Goal: Information Seeking & Learning: Learn about a topic

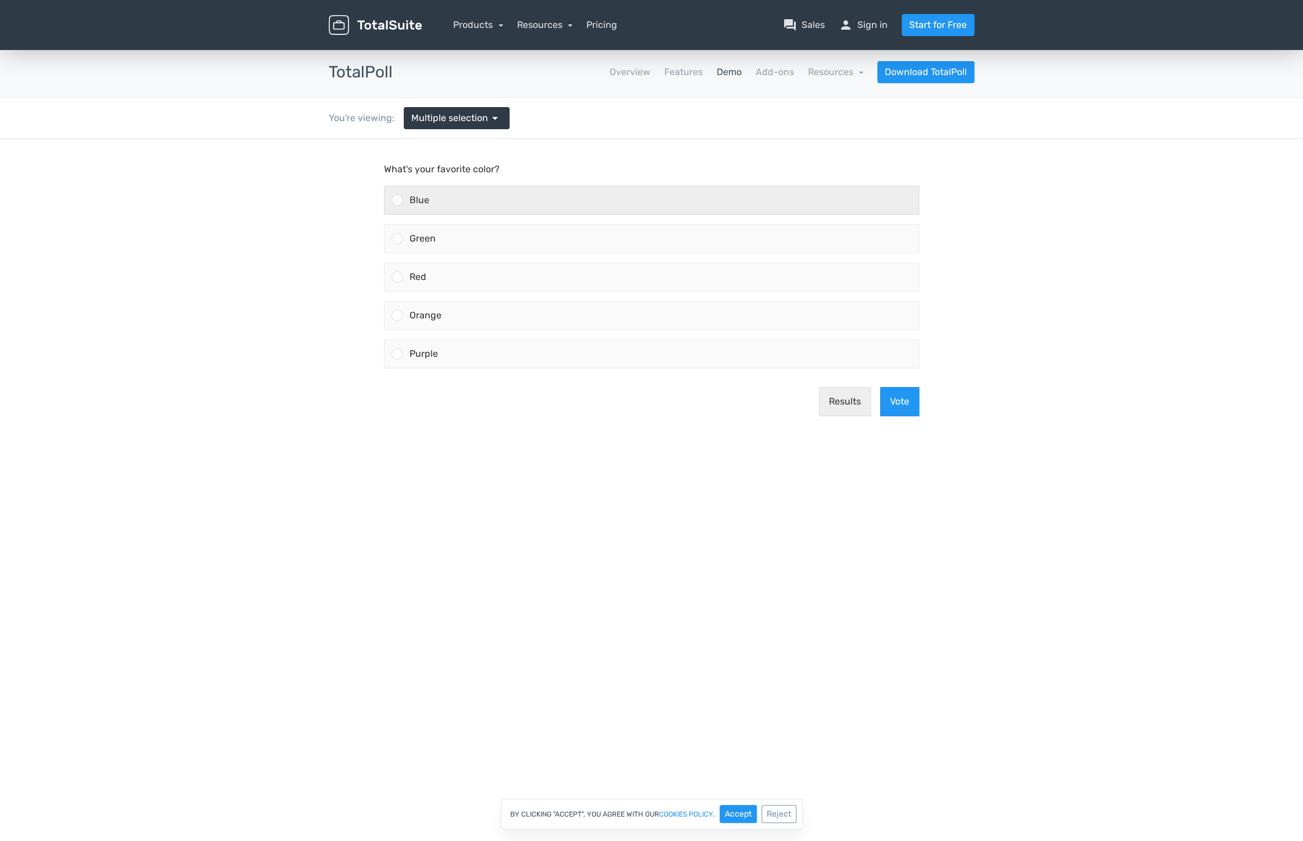
click at [396, 203] on div at bounding box center [397, 199] width 11 height 11
click at [397, 200] on input "Blue" at bounding box center [397, 200] width 0 height 0
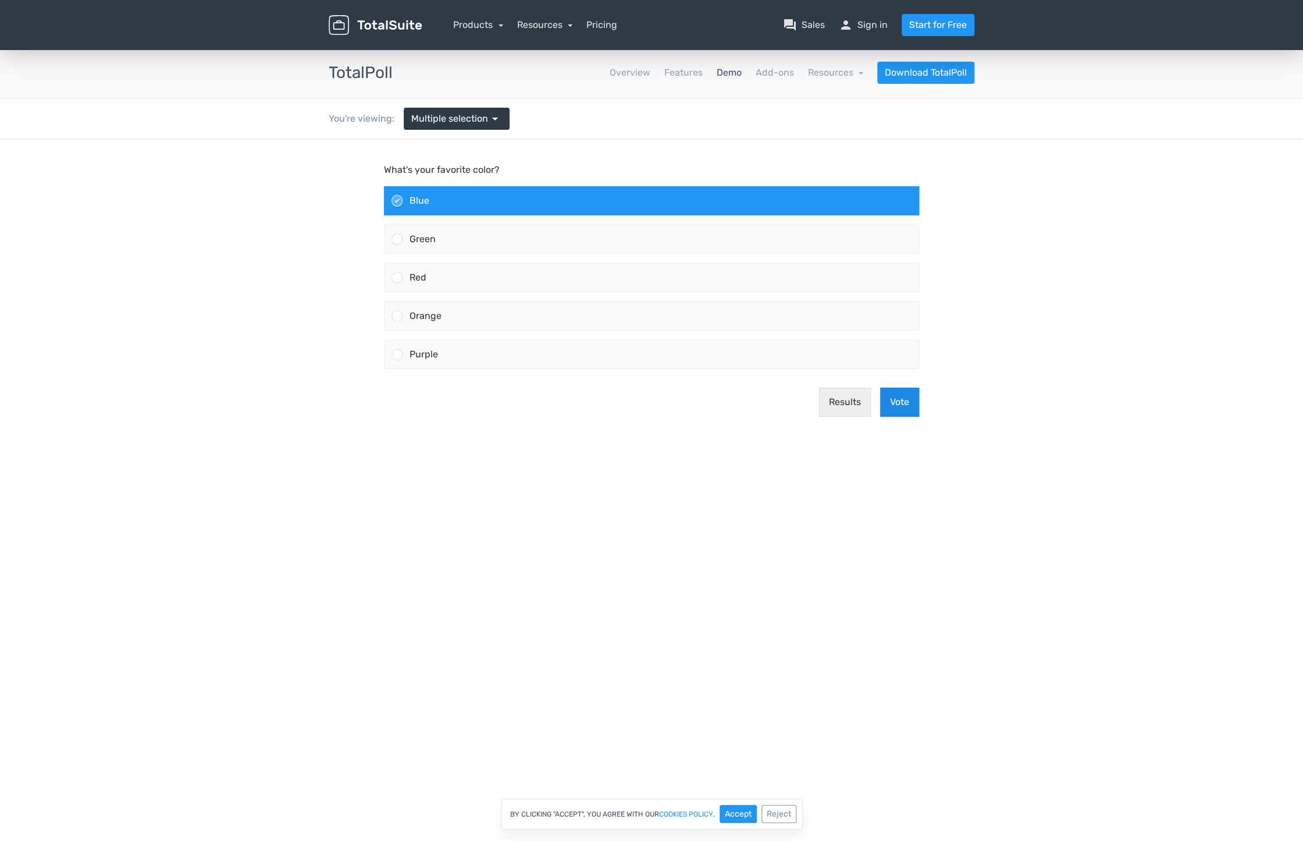
click at [904, 405] on button "Vote" at bounding box center [899, 401] width 39 height 29
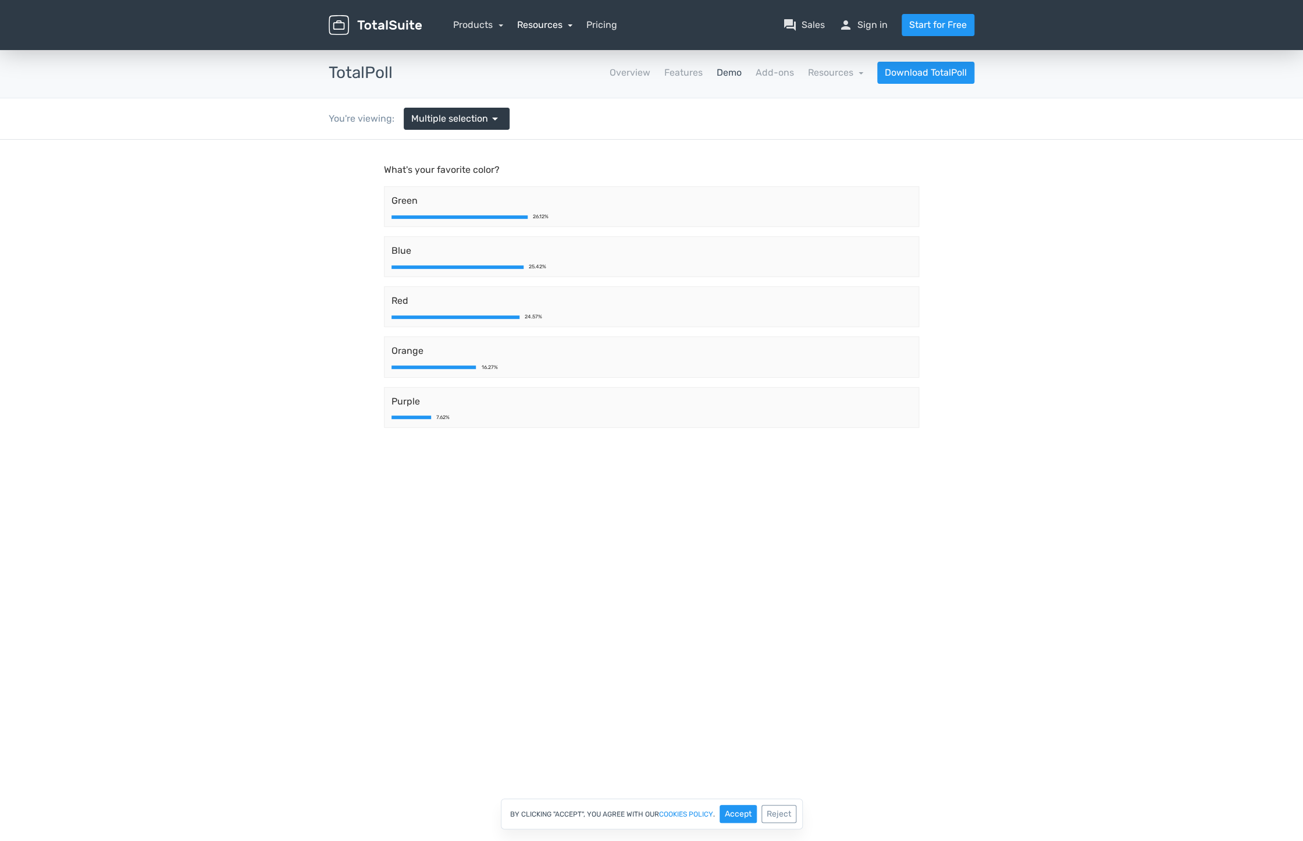
click at [543, 29] on link "Resources" at bounding box center [545, 24] width 56 height 11
click at [496, 29] on link "Products" at bounding box center [478, 24] width 50 height 11
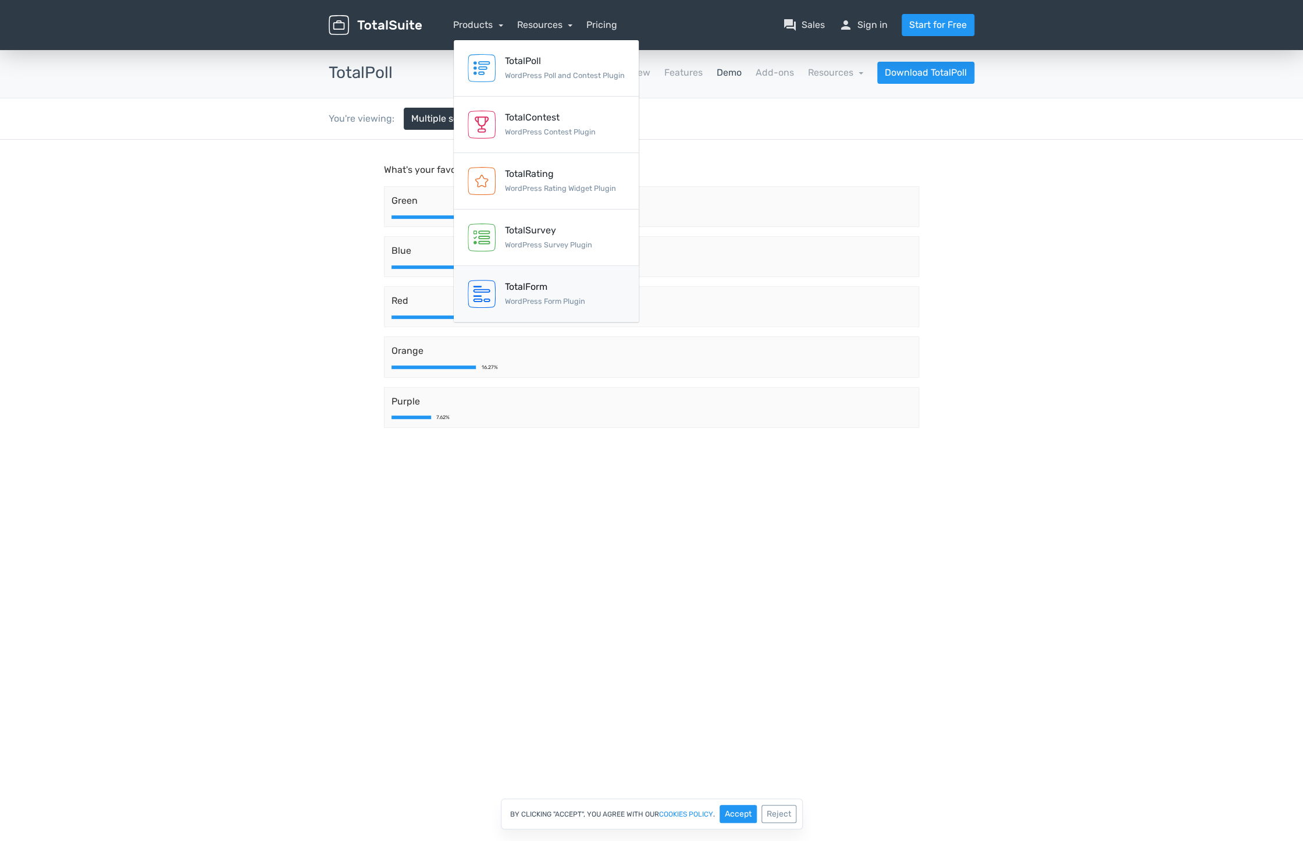
click at [540, 303] on small "WordPress Form Plugin" at bounding box center [545, 301] width 80 height 9
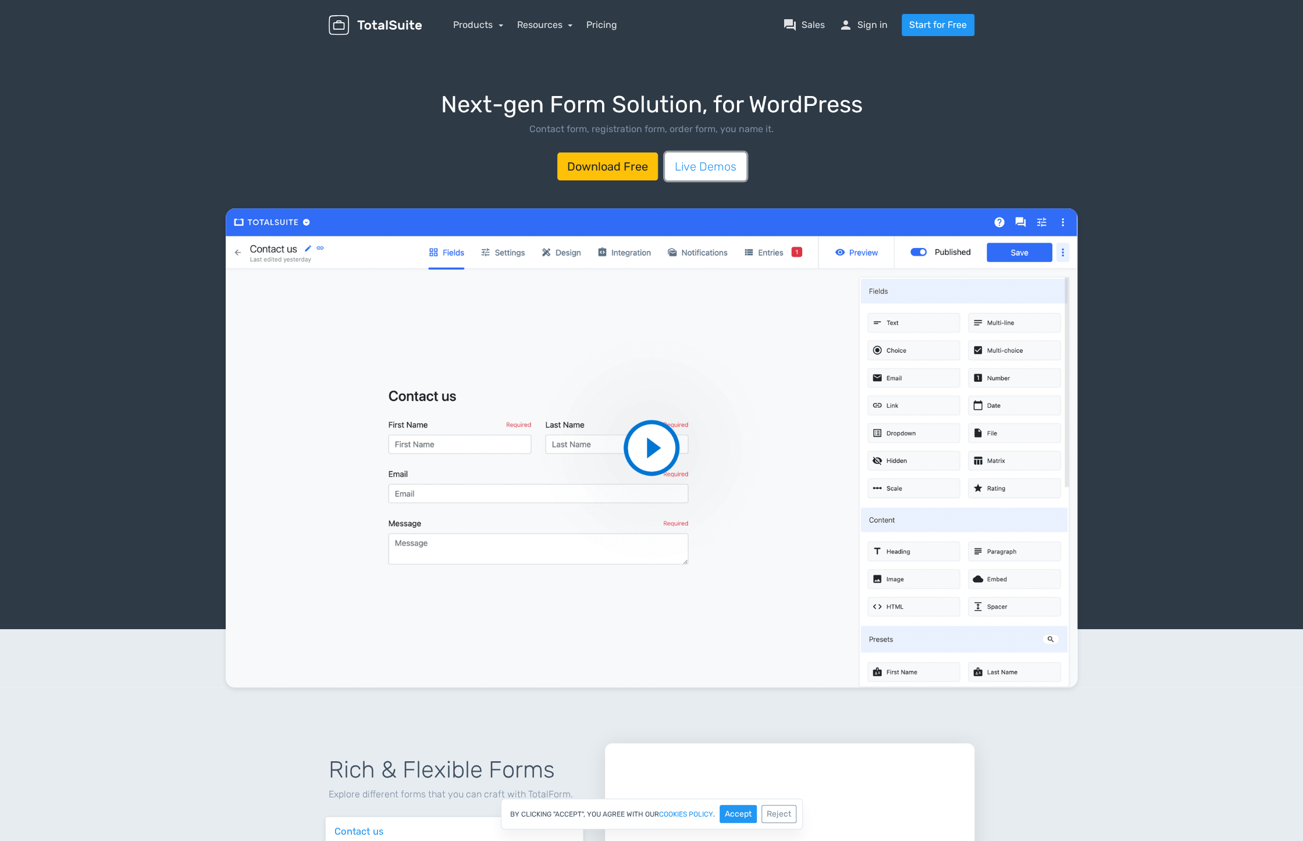
click at [716, 171] on link "Live Demos" at bounding box center [705, 166] width 81 height 28
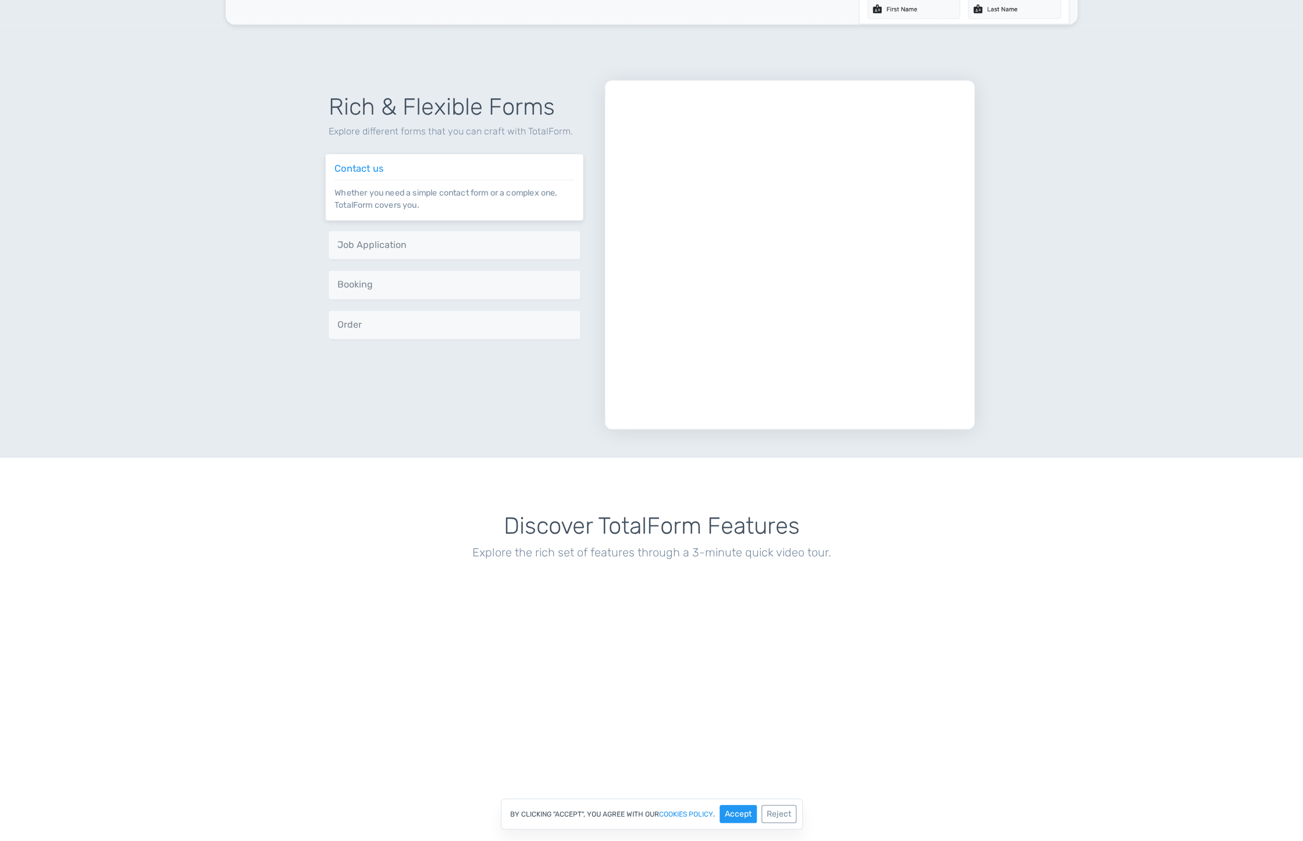
scroll to position [709, 0]
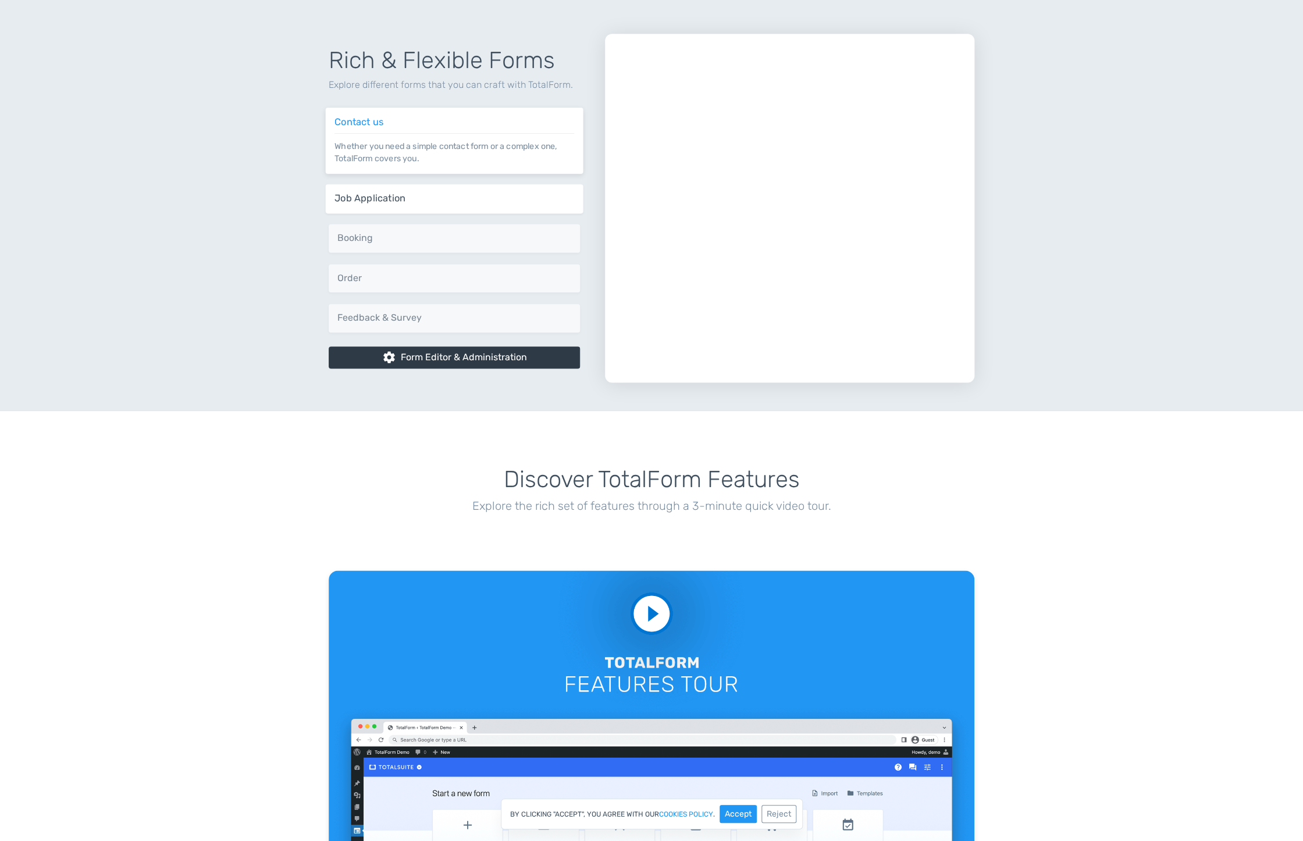
click at [458, 201] on h6 "Job Application" at bounding box center [455, 198] width 240 height 10
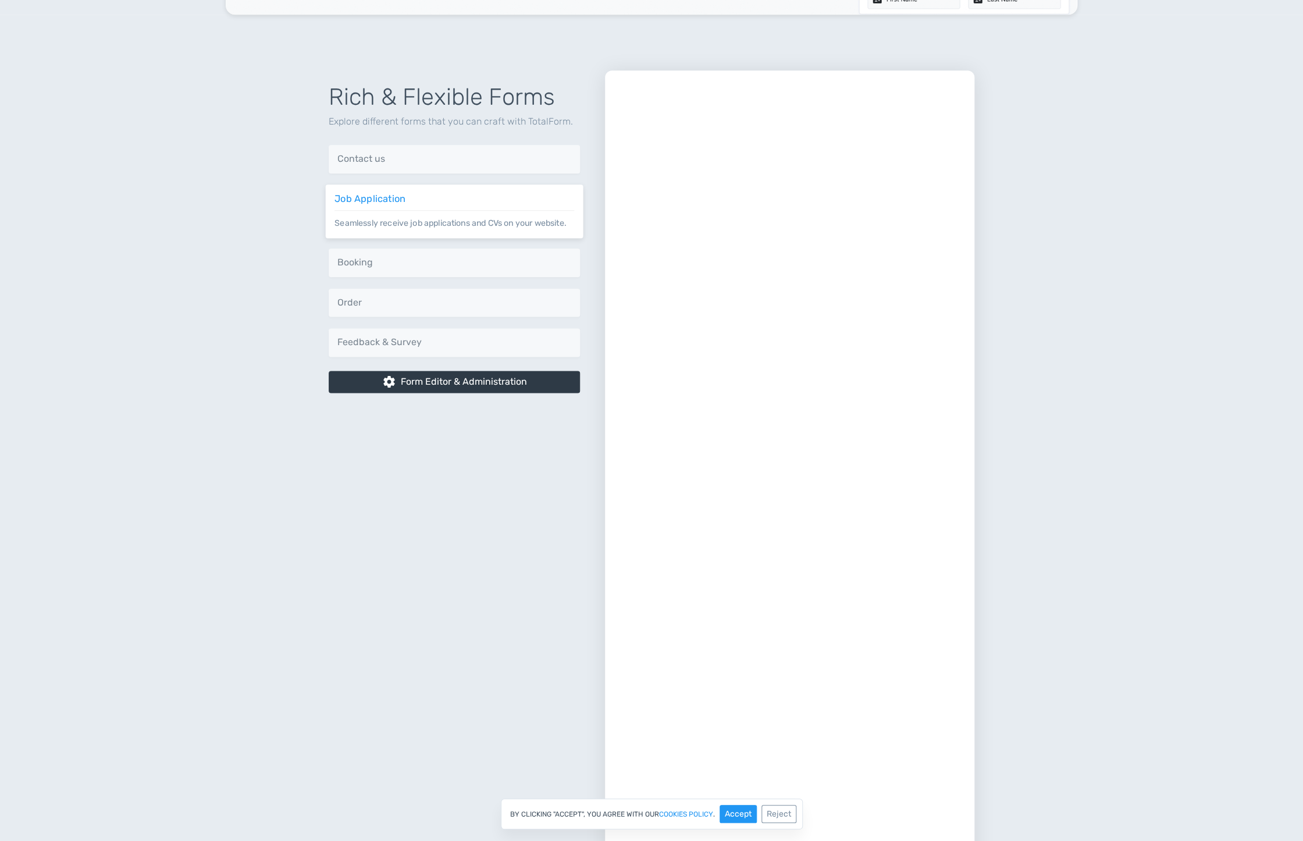
scroll to position [631, 0]
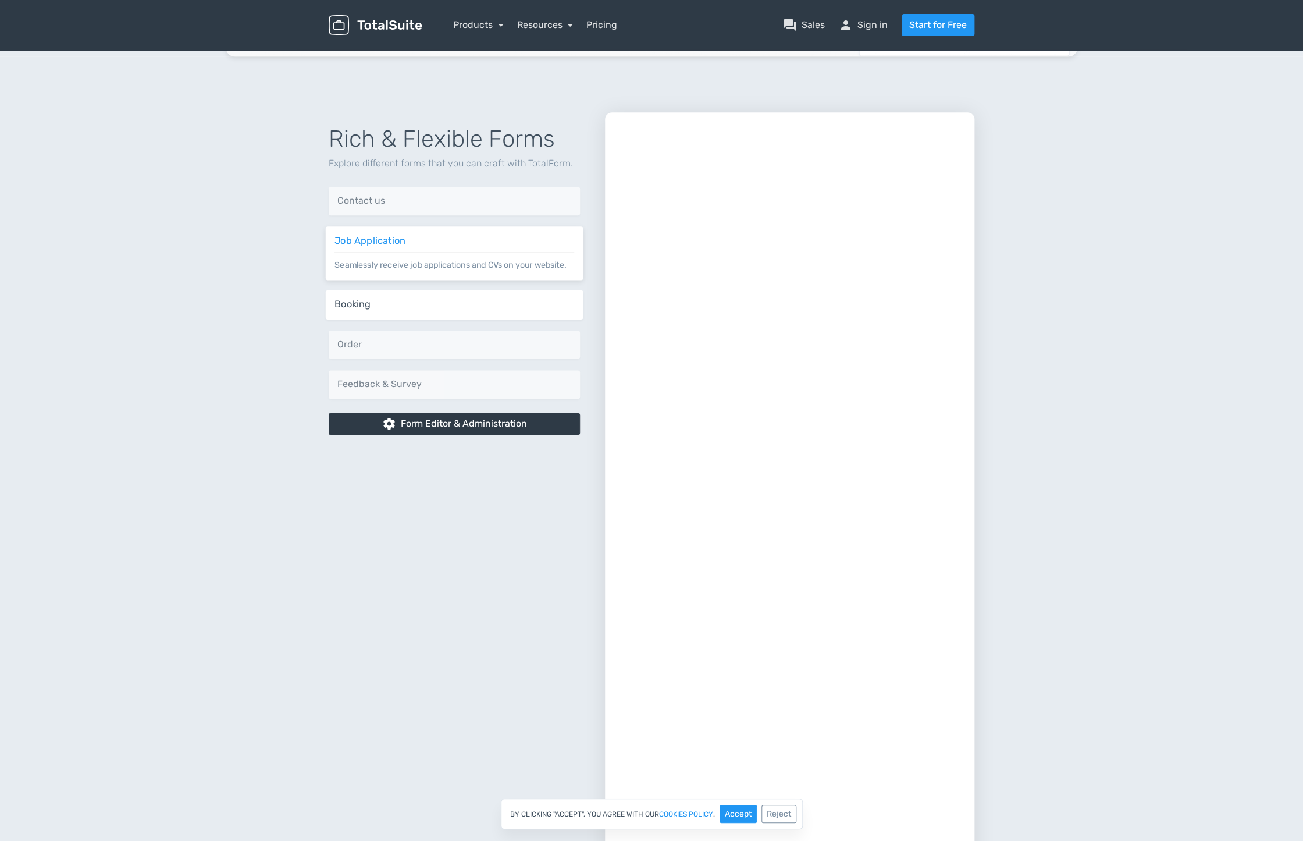
click at [403, 310] on div "Booking Offer your customers the ability to book a consultation through TotalFo…" at bounding box center [455, 304] width 258 height 29
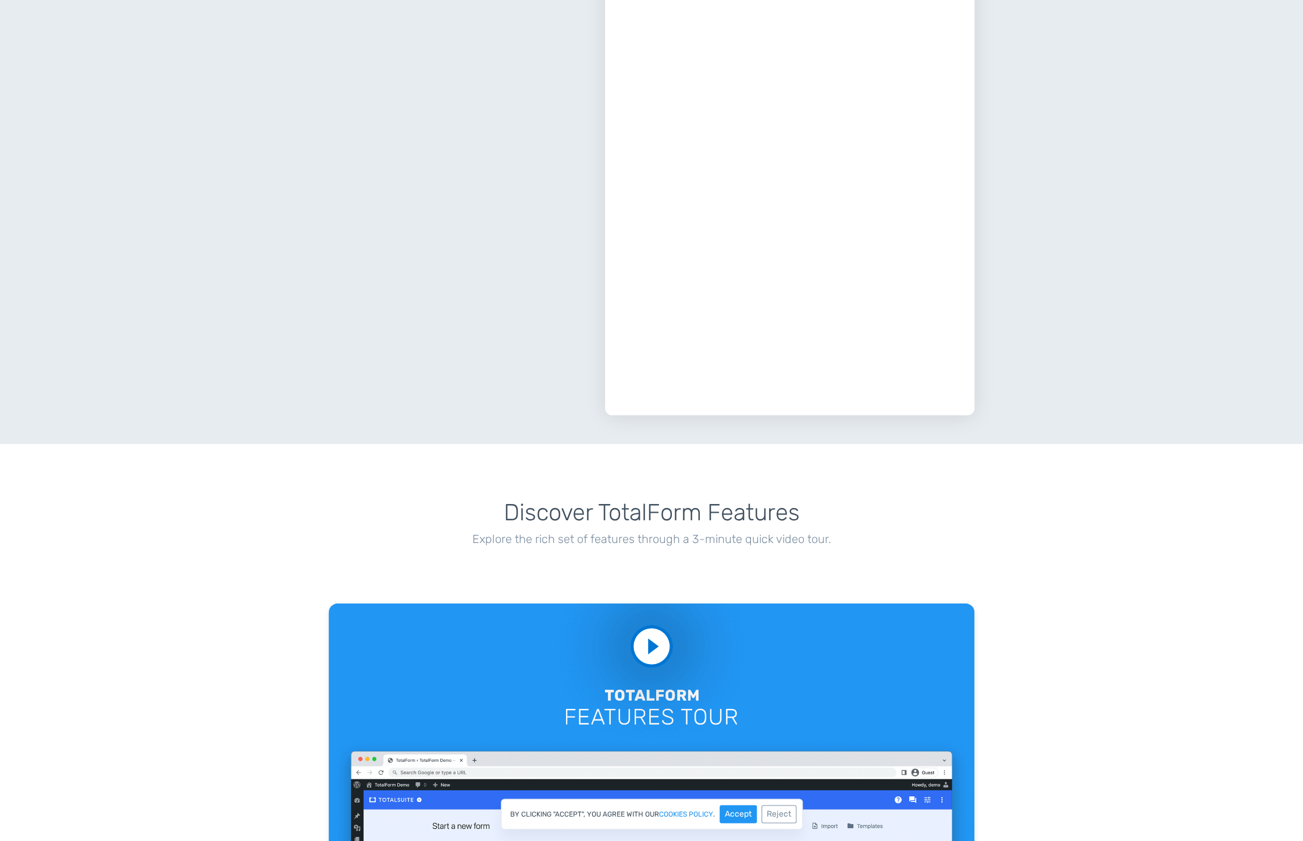
scroll to position [1168, 0]
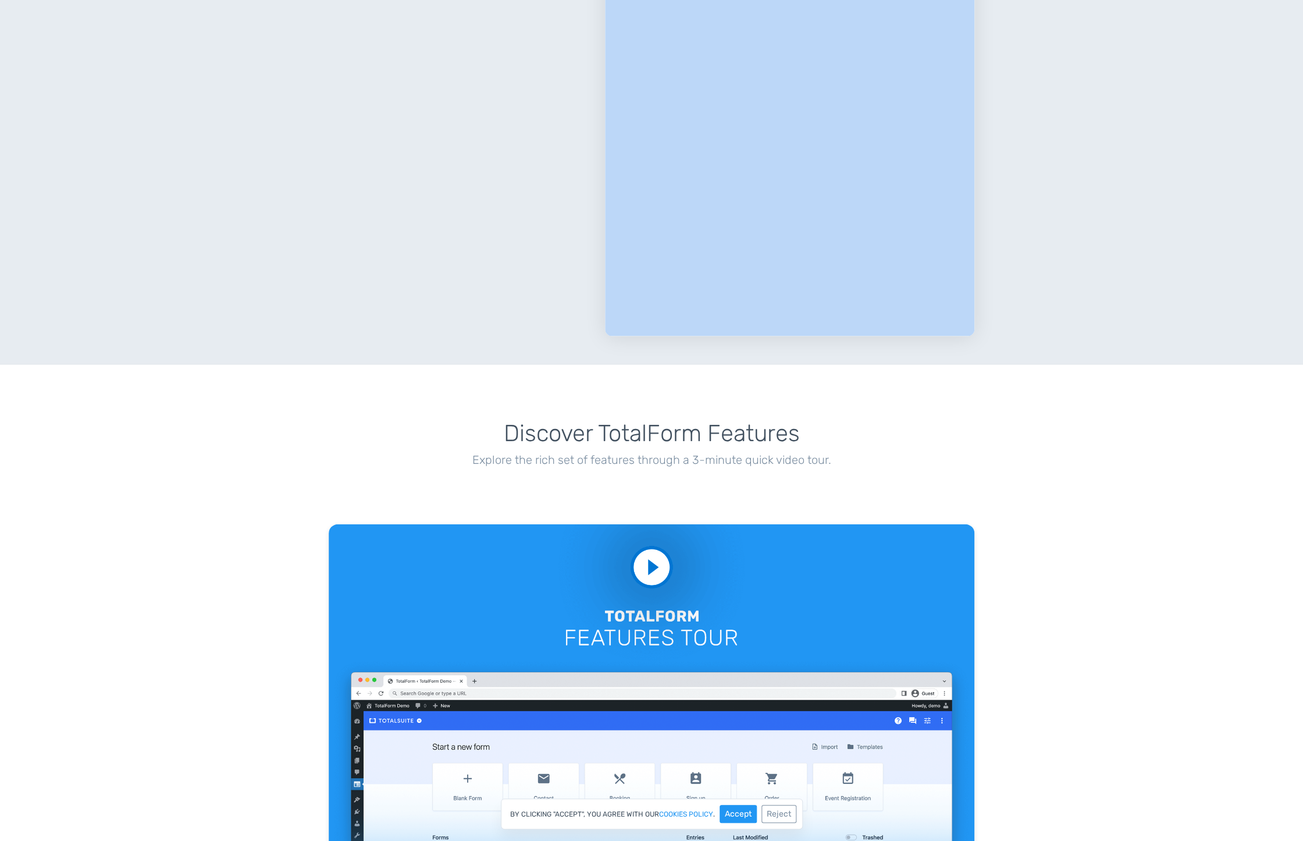
click at [657, 410] on div "Discover TotalForm Features Explore the rich set of features through a 3-minute…" at bounding box center [652, 430] width 646 height 131
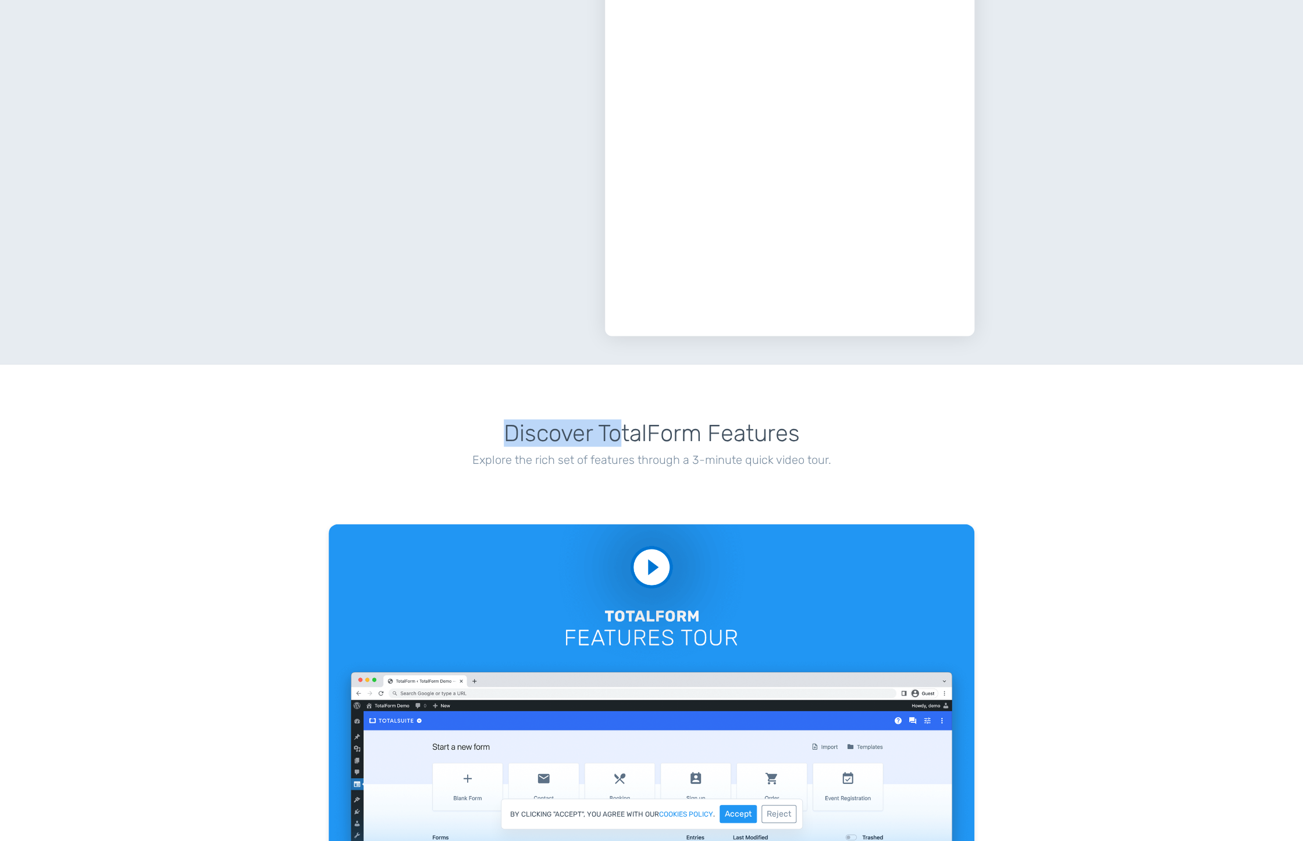
click at [595, 435] on div "Discover TotalForm Features Explore the rich set of features through a 3-minute…" at bounding box center [652, 430] width 646 height 131
click at [540, 456] on p "Explore the rich set of features through a 3-minute quick video tour." at bounding box center [652, 459] width 646 height 17
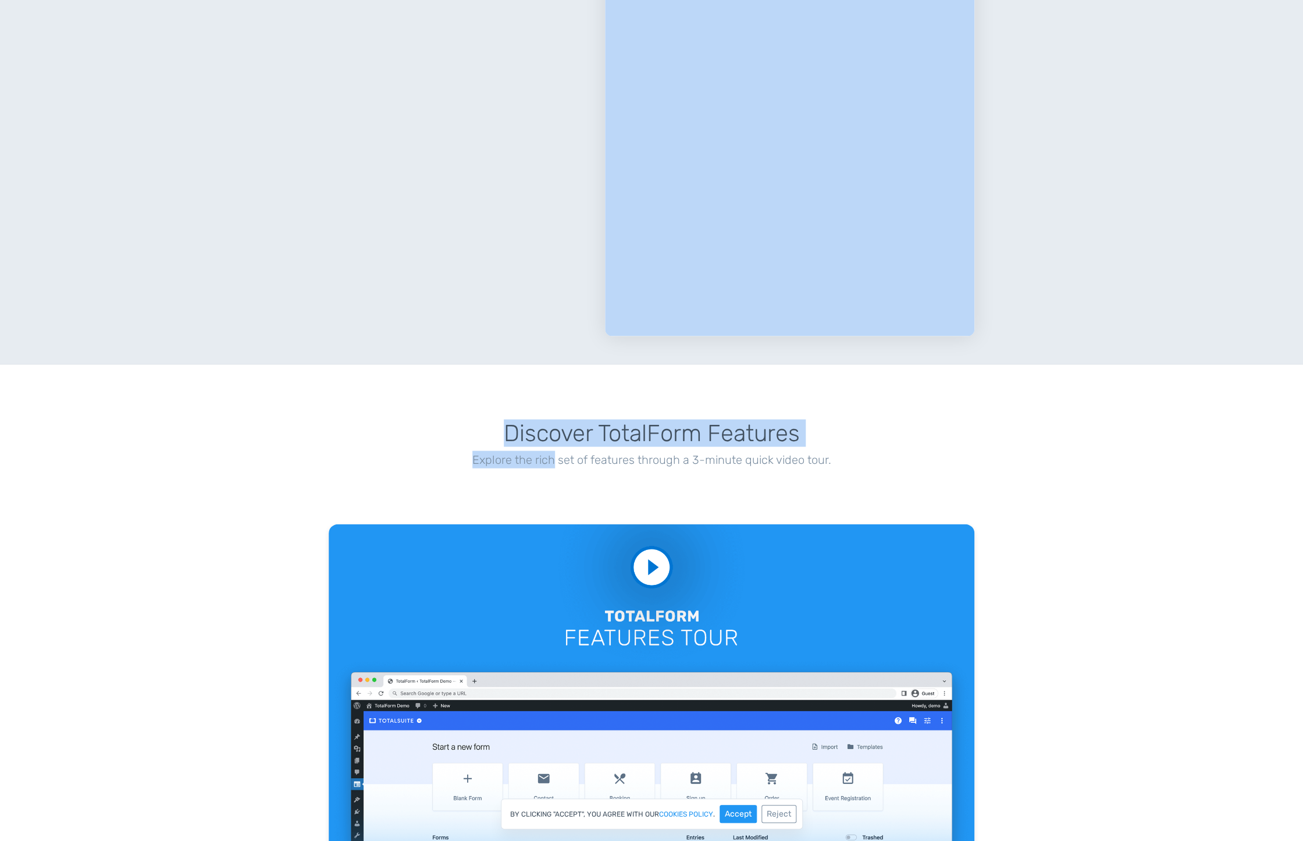
drag, startPoint x: 540, startPoint y: 456, endPoint x: 1105, endPoint y: 216, distance: 613.6
click at [1105, 216] on main "Next-gen Form Solution, for WordPress Contact form, registration form, order fo…" at bounding box center [651, 694] width 1303 height 3628
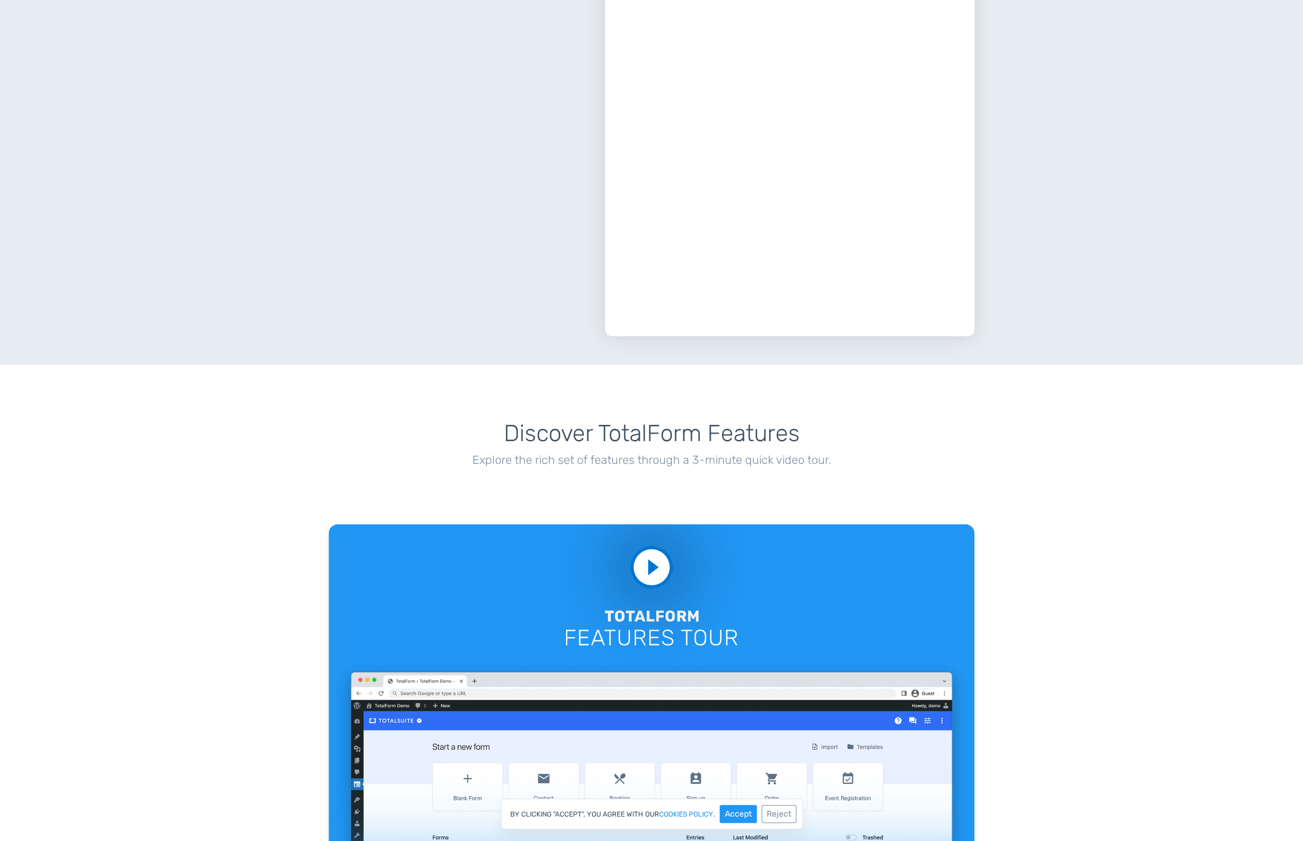
drag, startPoint x: 1133, startPoint y: 464, endPoint x: 1154, endPoint y: 444, distance: 28.0
click at [1132, 462] on div "Discover TotalForm Features Explore the rich set of features through a 3-minute…" at bounding box center [651, 640] width 1303 height 550
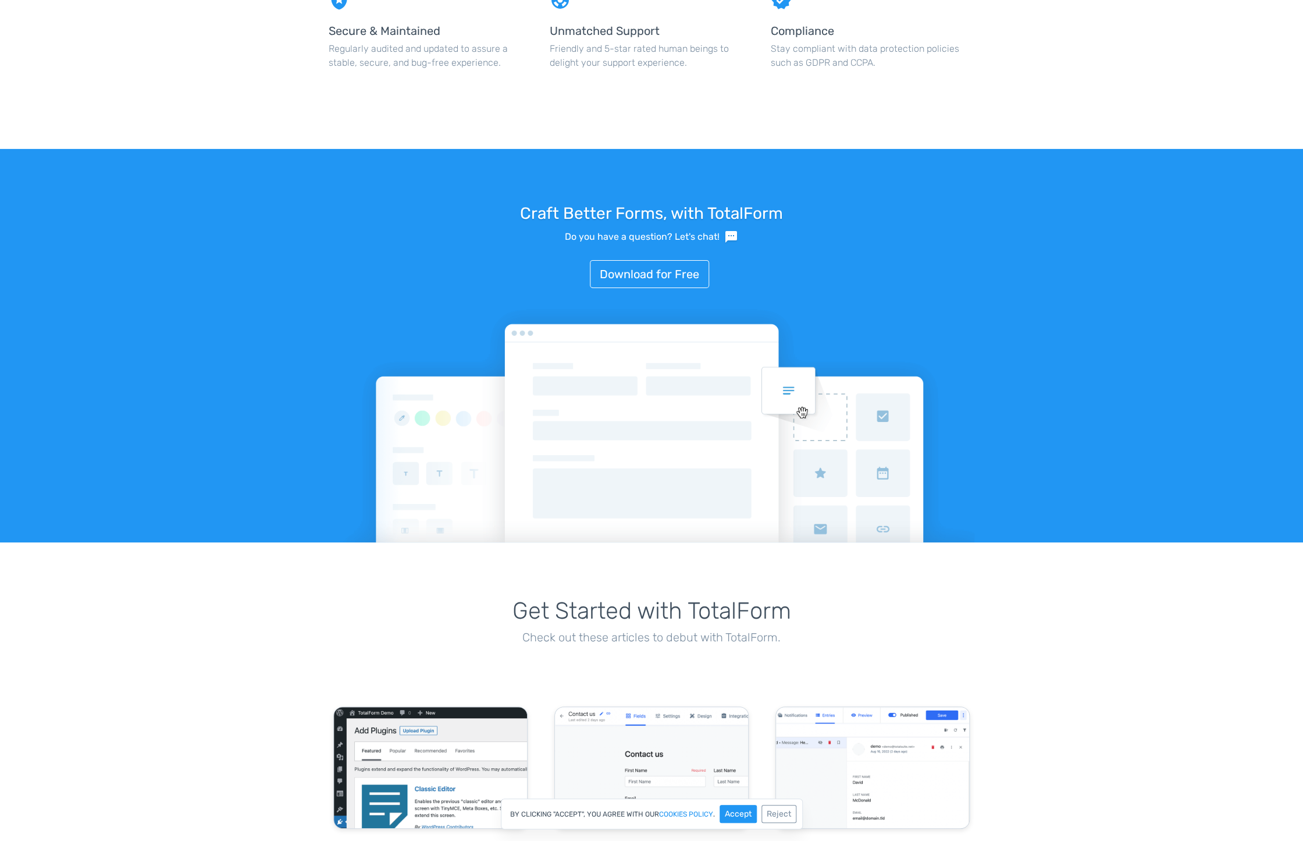
scroll to position [2251, 0]
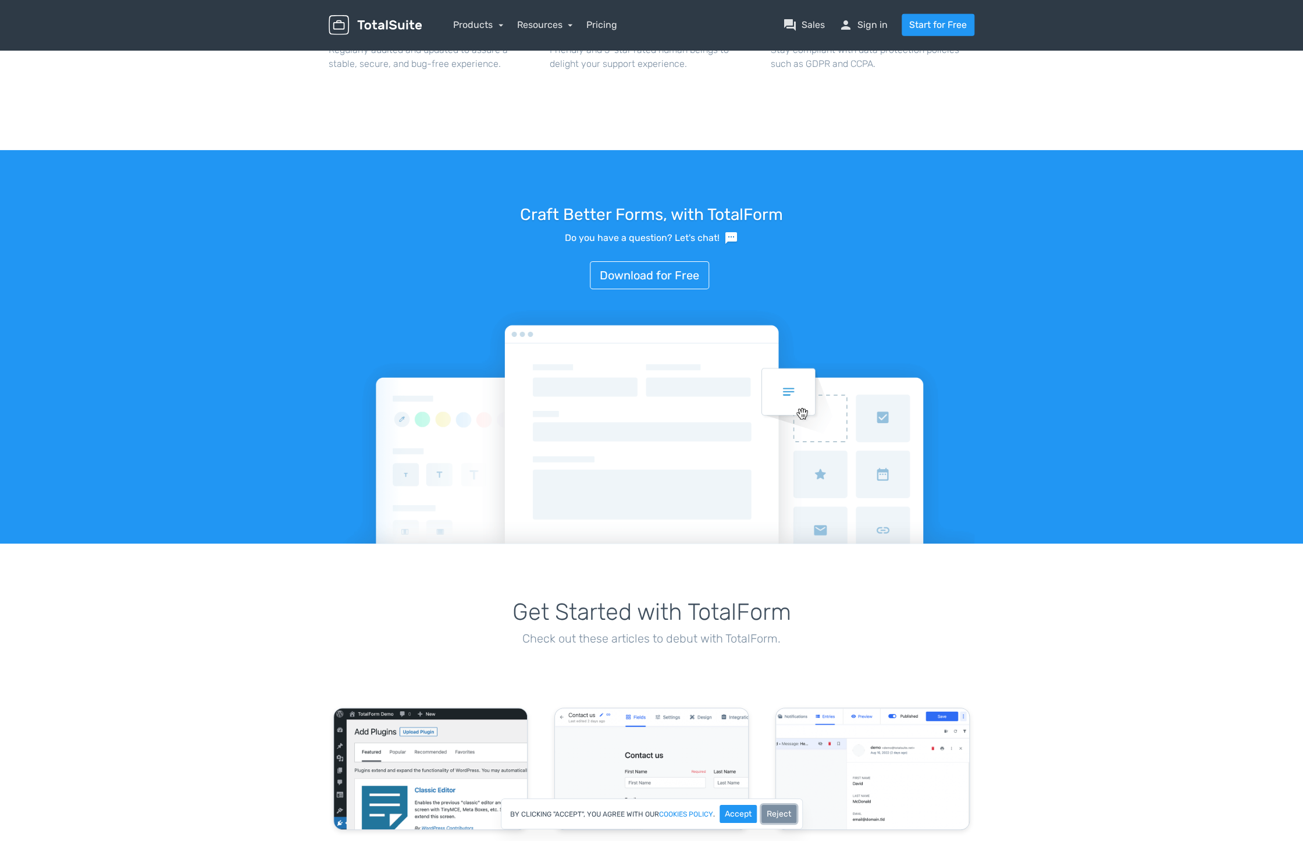
click at [782, 814] on button "Reject" at bounding box center [779, 814] width 35 height 18
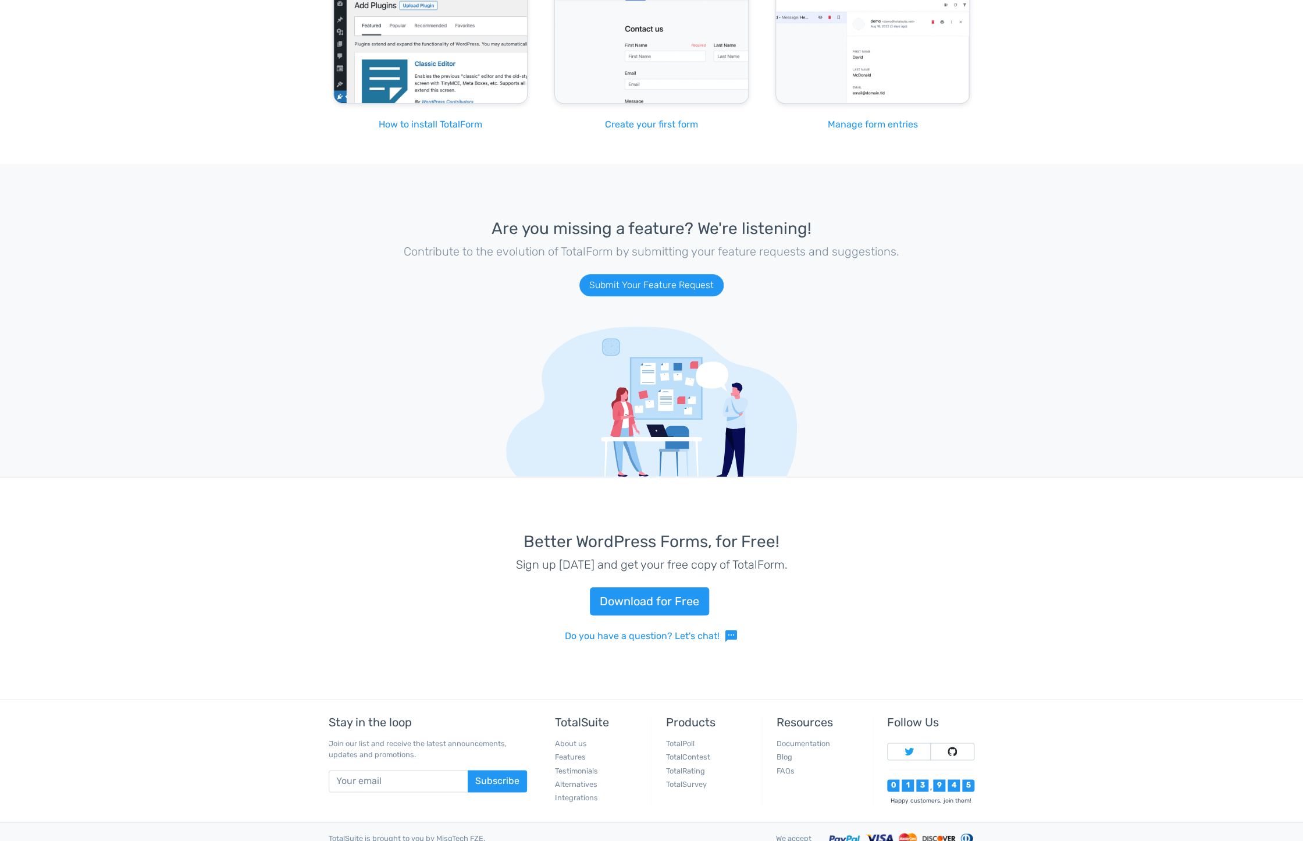
scroll to position [3015, 0]
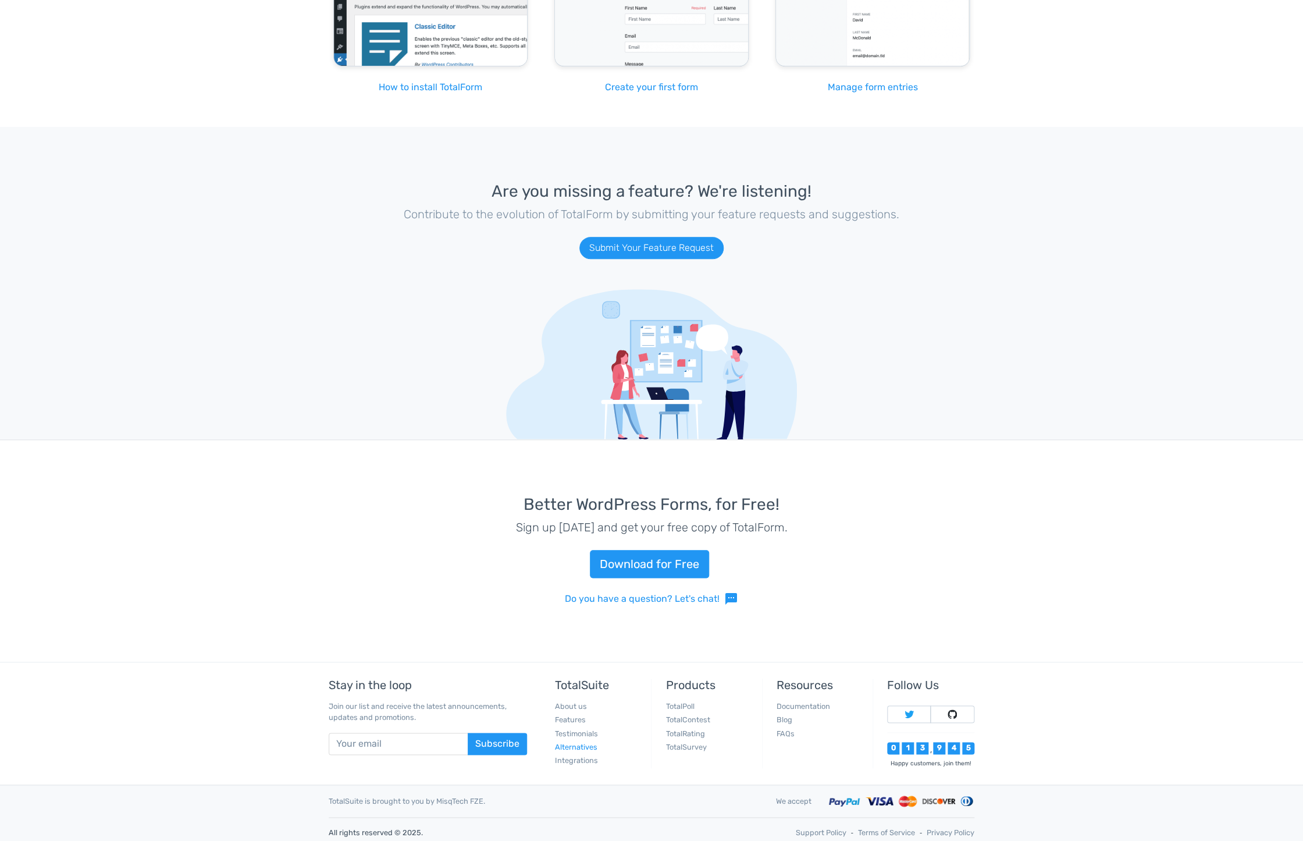
click at [585, 744] on link "Alternatives" at bounding box center [576, 746] width 42 height 9
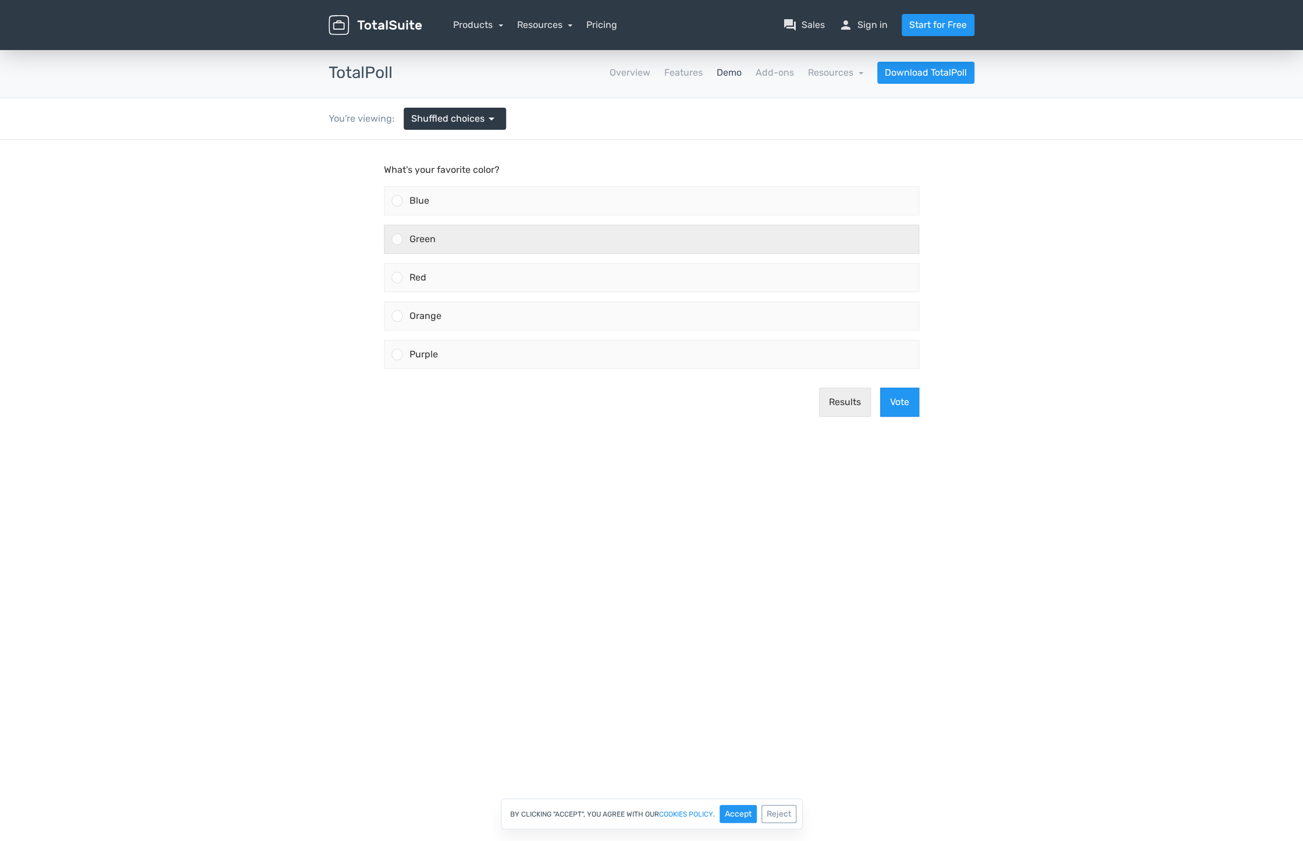
click at [397, 241] on div at bounding box center [397, 238] width 11 height 11
click at [400, 244] on div at bounding box center [397, 238] width 11 height 11
click at [397, 239] on input "Green" at bounding box center [397, 239] width 0 height 0
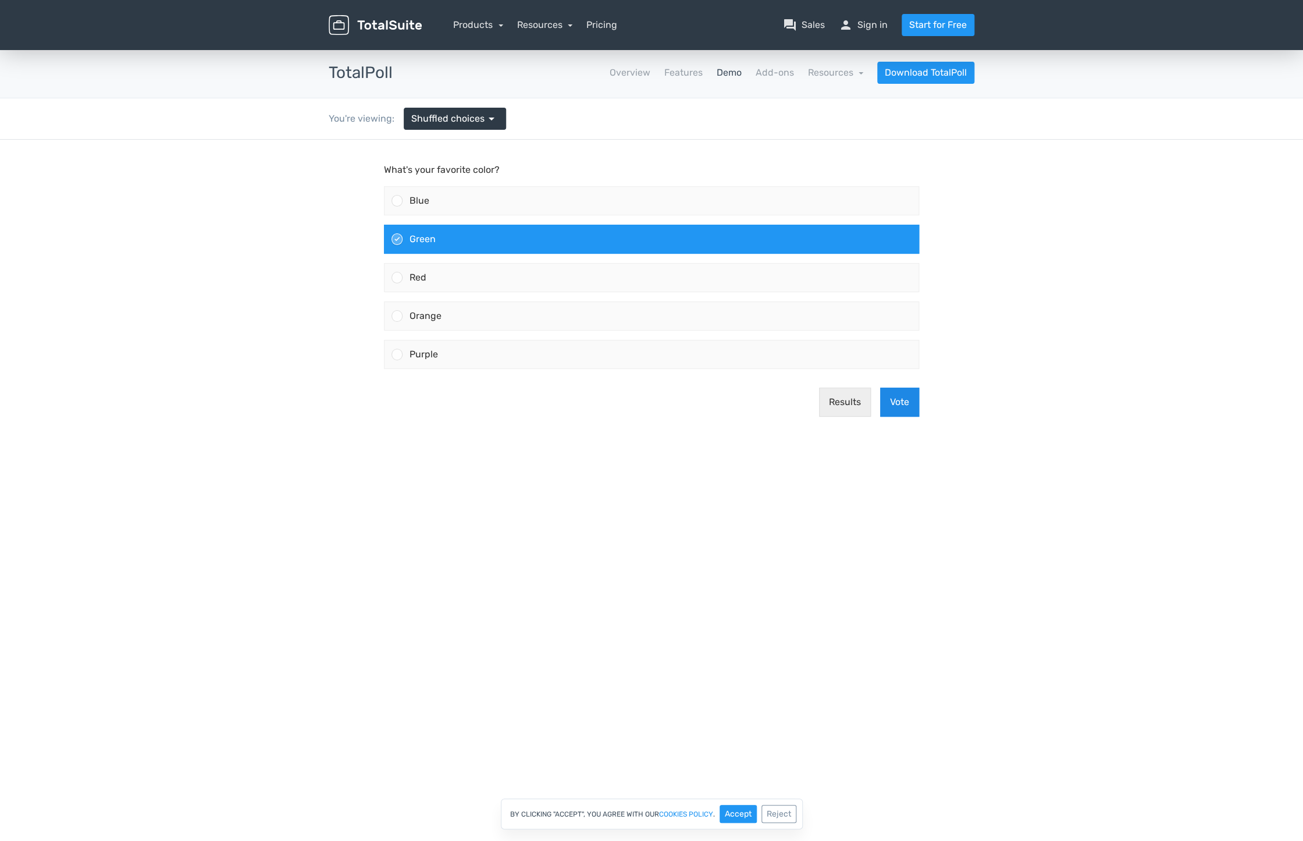
click at [907, 406] on button "Vote" at bounding box center [899, 401] width 39 height 29
